Goal: Task Accomplishment & Management: Complete application form

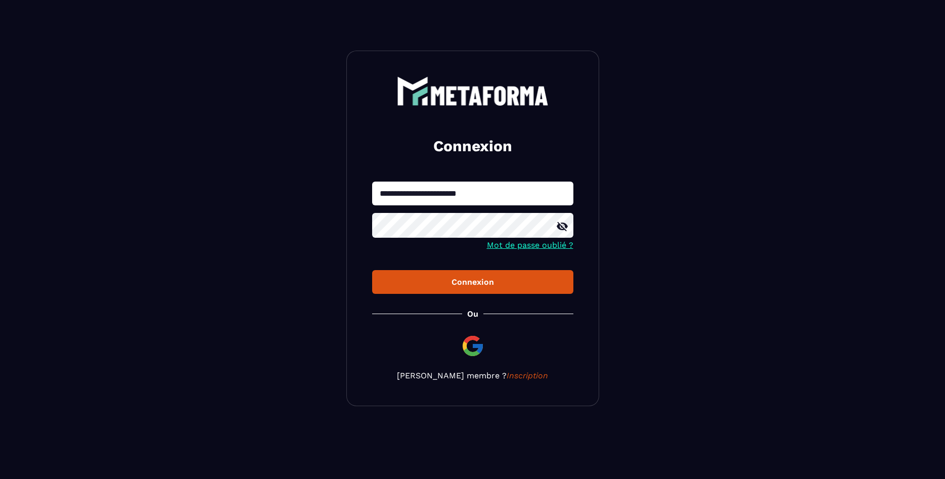
click at [564, 227] on icon at bounding box center [562, 227] width 12 height 12
click at [454, 284] on div "Connexion" at bounding box center [472, 282] width 185 height 10
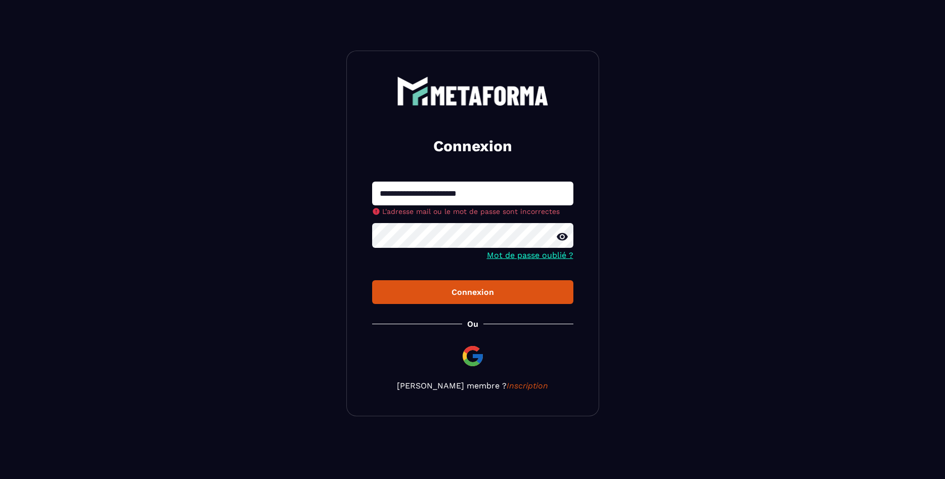
click at [469, 290] on div "Connexion" at bounding box center [472, 292] width 185 height 10
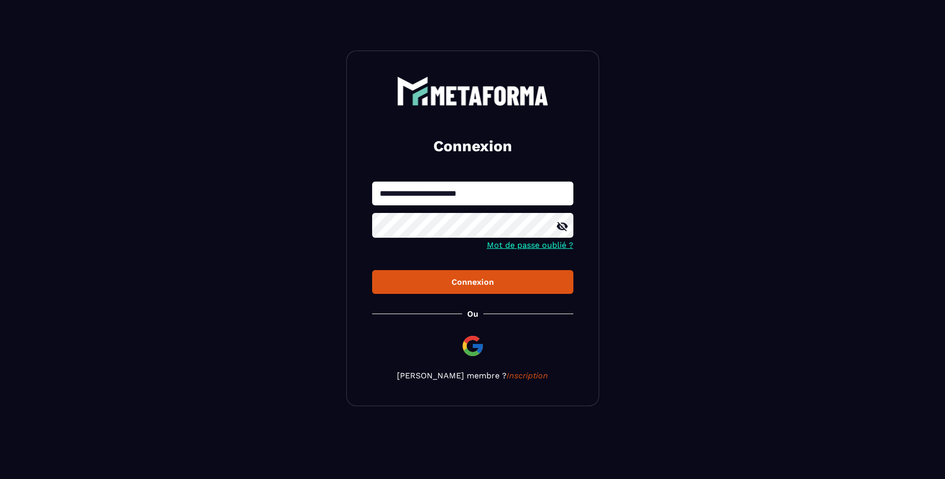
click at [476, 281] on div "Connexion" at bounding box center [472, 282] width 185 height 10
click at [479, 284] on div "Connexion" at bounding box center [472, 282] width 185 height 10
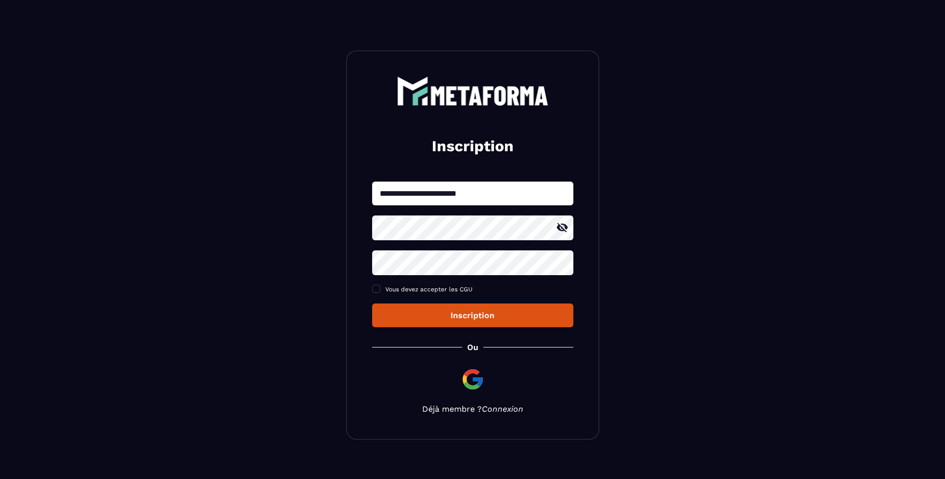
click at [505, 410] on link "Connexion" at bounding box center [502, 409] width 41 height 10
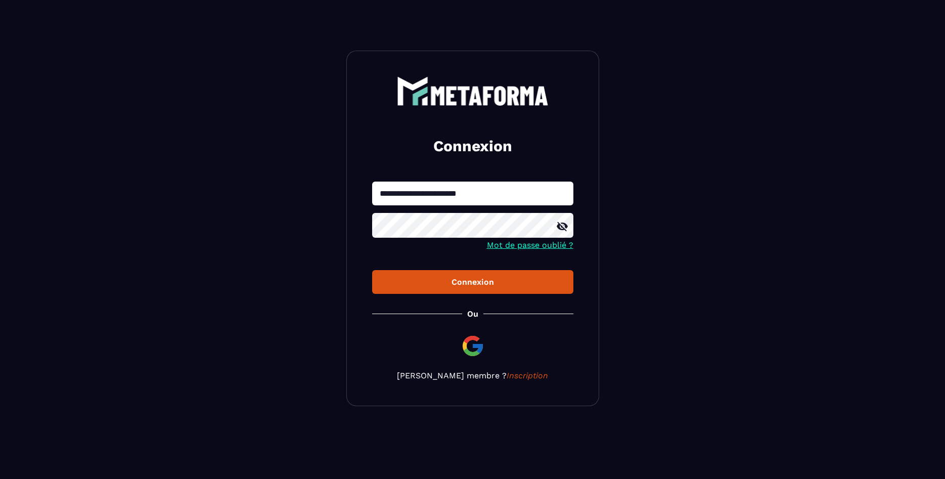
click at [474, 283] on div "Connexion" at bounding box center [472, 282] width 185 height 10
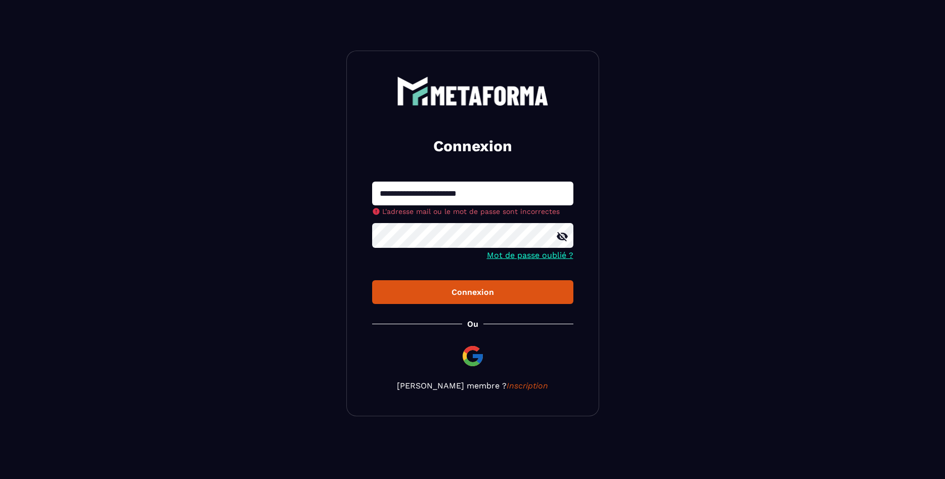
click at [527, 257] on link "Mot de passe oublié ?" at bounding box center [530, 255] width 86 height 10
click at [518, 256] on link "Mot de passe oublié ?" at bounding box center [530, 255] width 86 height 10
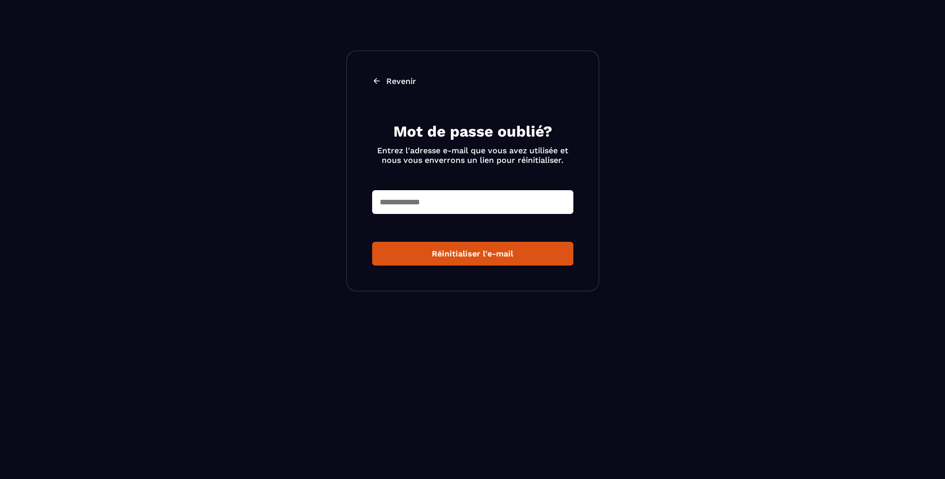
click at [449, 194] on input "text" at bounding box center [472, 202] width 201 height 24
type input "**********"
click at [493, 253] on div "Réinitialiser l'e-mail" at bounding box center [472, 254] width 185 height 10
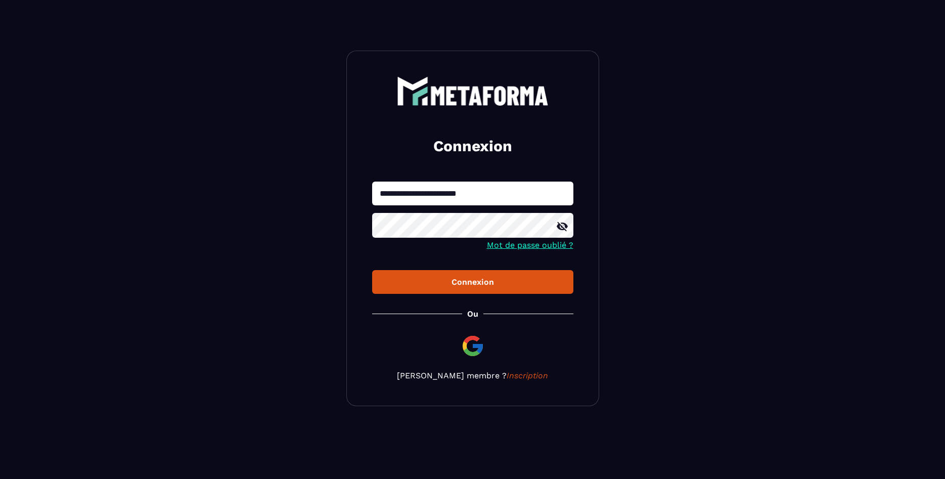
click at [498, 283] on div "Connexion" at bounding box center [472, 282] width 185 height 10
click at [454, 283] on div "Connexion" at bounding box center [472, 282] width 185 height 10
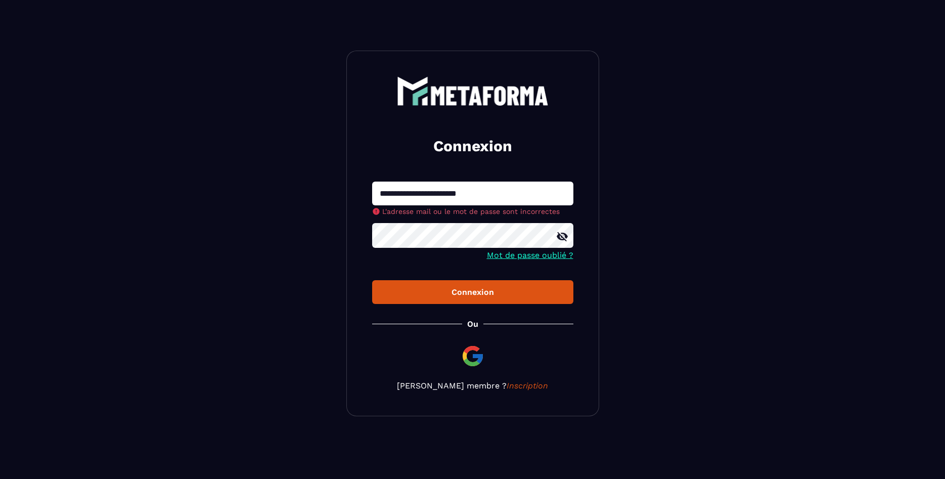
click at [558, 239] on icon at bounding box center [562, 236] width 11 height 9
